Goal: Find specific page/section: Find specific page/section

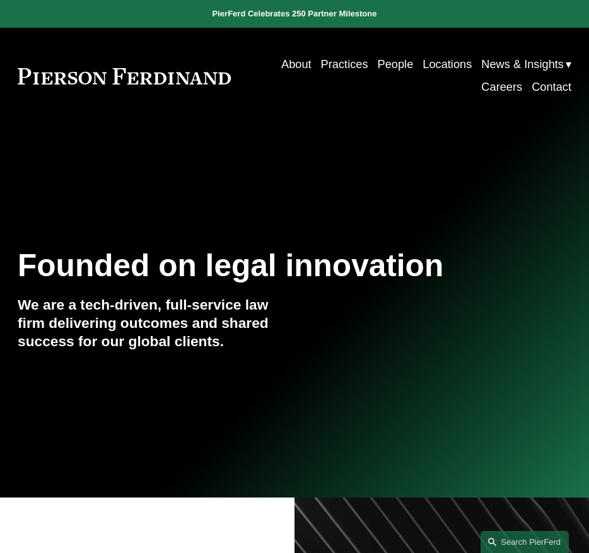
click at [384, 68] on link "People" at bounding box center [396, 64] width 36 height 23
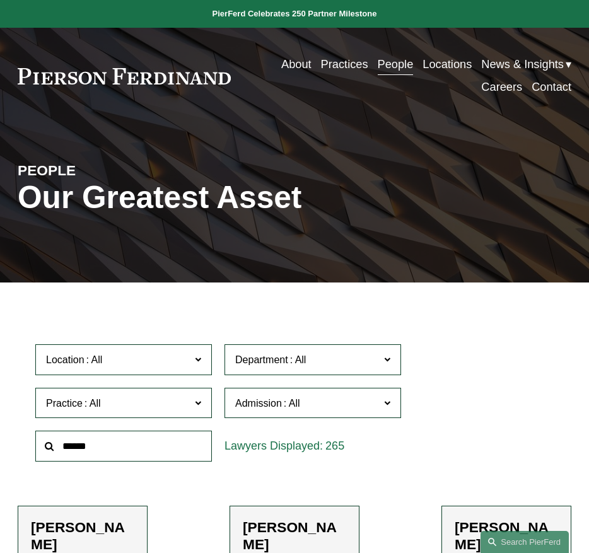
click at [267, 404] on span "Admission" at bounding box center [258, 403] width 47 height 11
click at [0, 0] on link "[US_STATE]" at bounding box center [0, 0] width 0 height 0
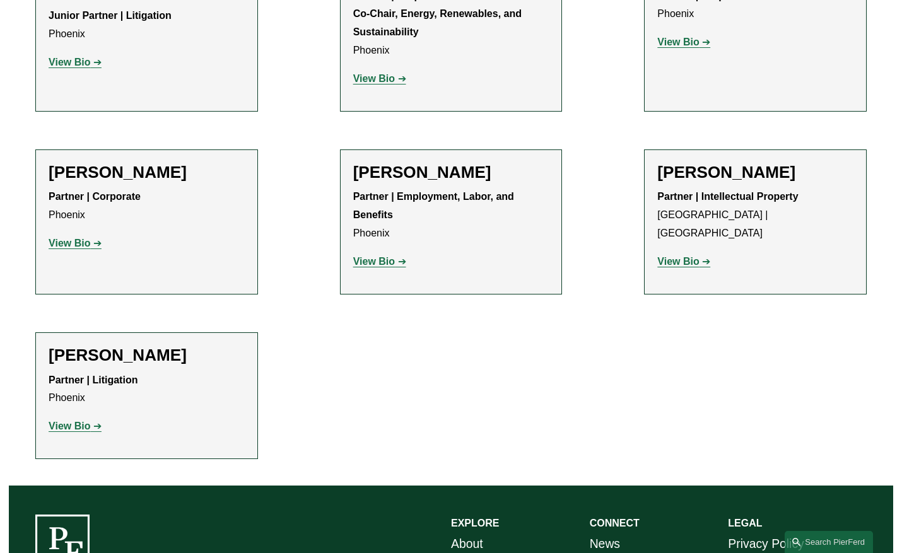
scroll to position [592, 0]
